Goal: Navigation & Orientation: Find specific page/section

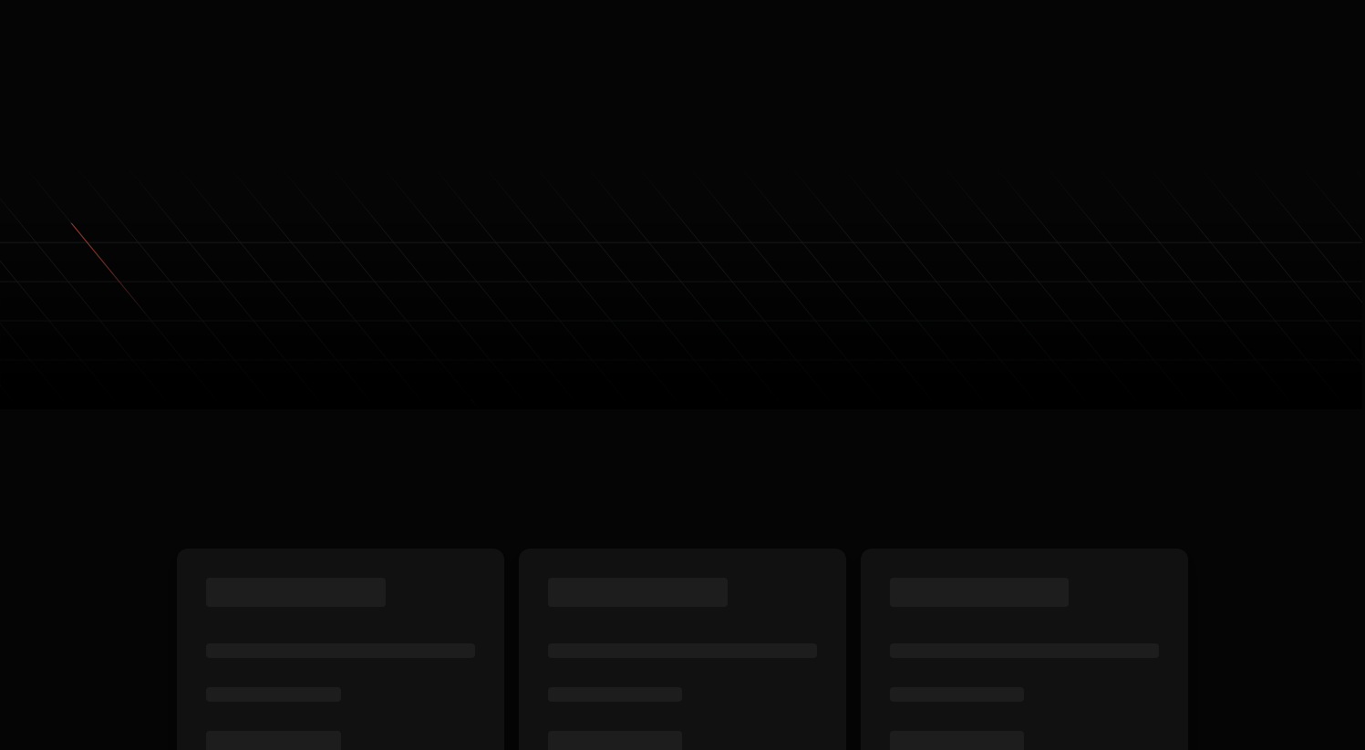
click at [1288, 205] on icon at bounding box center [682, 283] width 1365 height 254
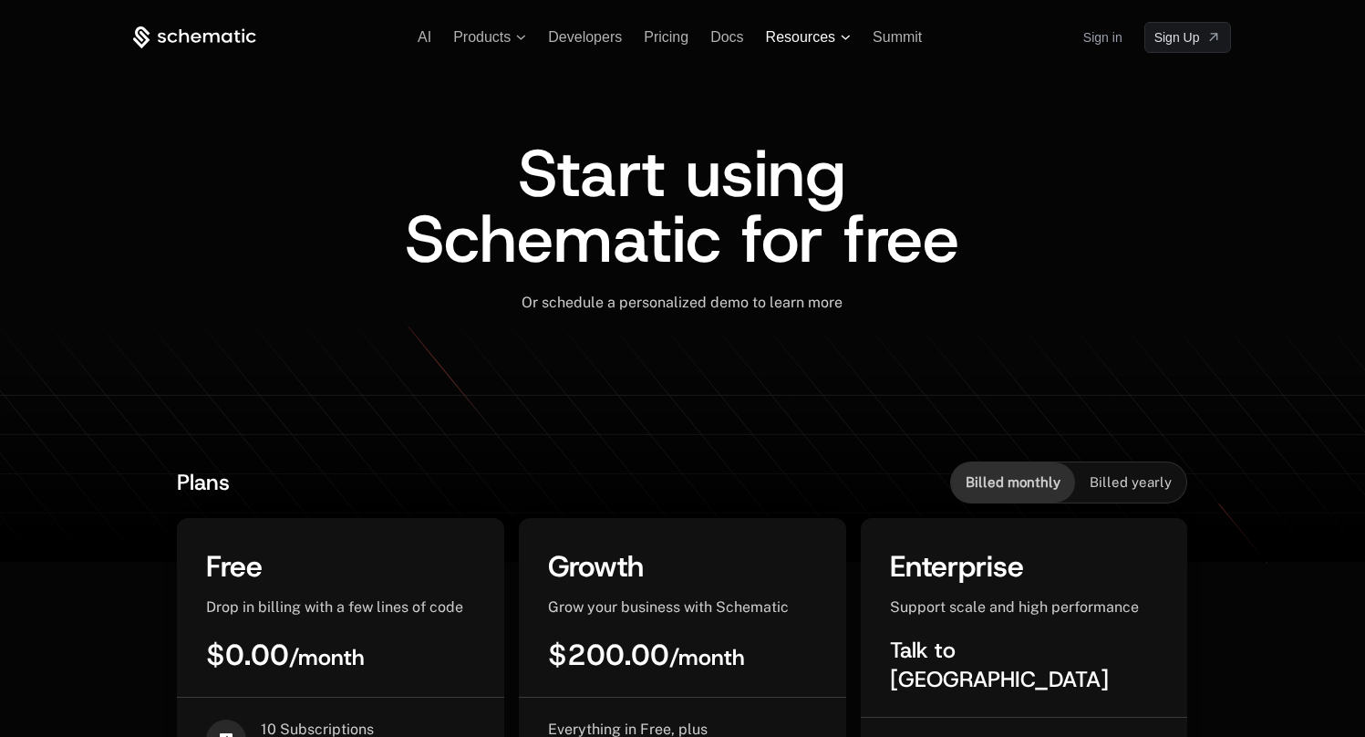
click at [800, 38] on span "Resources" at bounding box center [800, 37] width 69 height 16
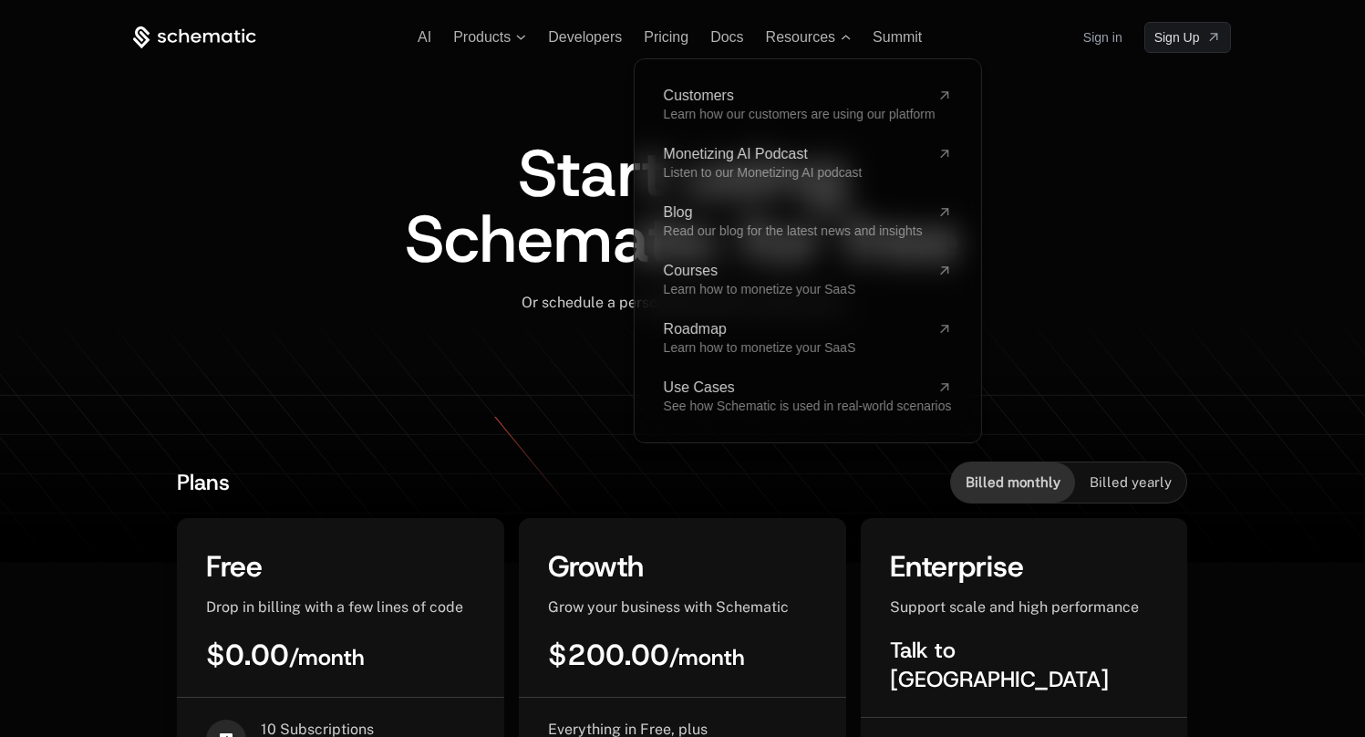
click at [448, 201] on span "Start using Schematic for free" at bounding box center [682, 205] width 554 height 153
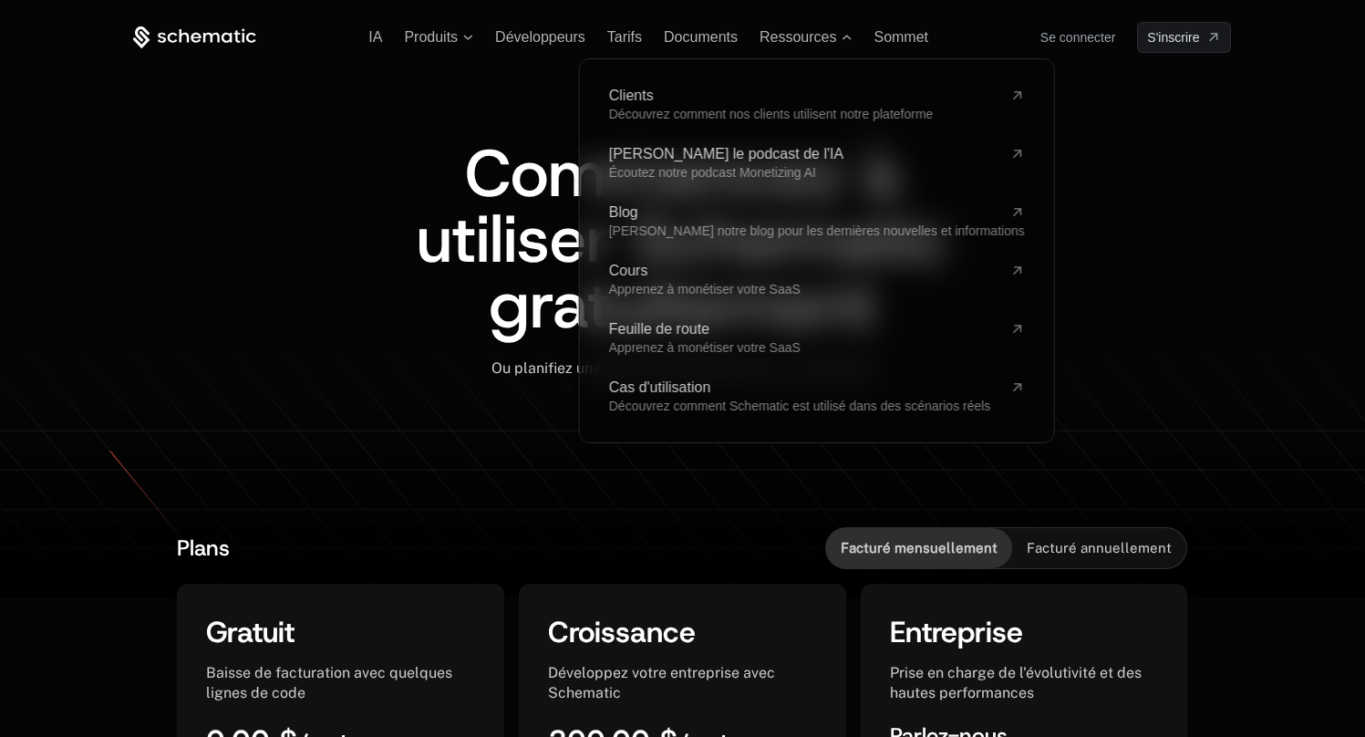
click at [119, 112] on div "IA Produits Développeurs Tarifs Documents Ressources Clients Découvrez comment …" at bounding box center [681, 252] width 1185 height 505
click at [225, 132] on div "Commencez à utiliser Schematic gratuitement Ou planifiez une démo personnalisée…" at bounding box center [681, 279] width 1097 height 452
click at [829, 49] on div "IA Produits Développeurs Tarifs Documents Ressources Clients Découvrez comment …" at bounding box center [681, 37] width 1097 height 31
click at [845, 36] on icon at bounding box center [846, 37] width 9 height 5
